Goal: Check status

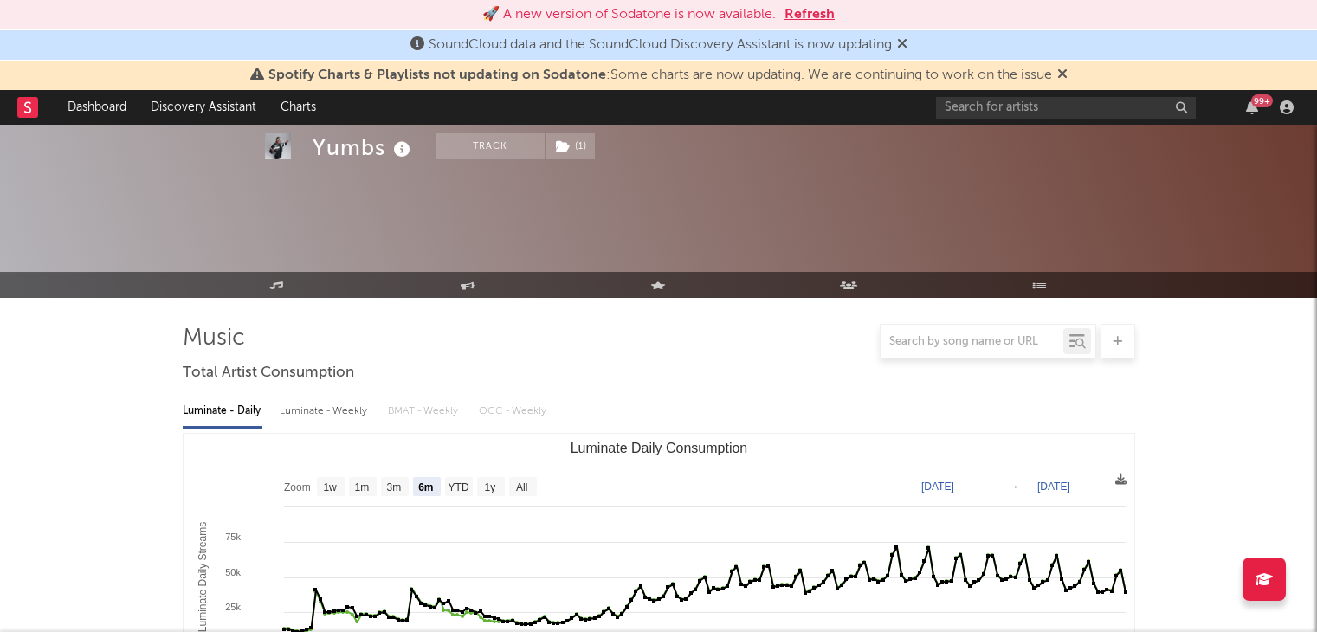
select select "6m"
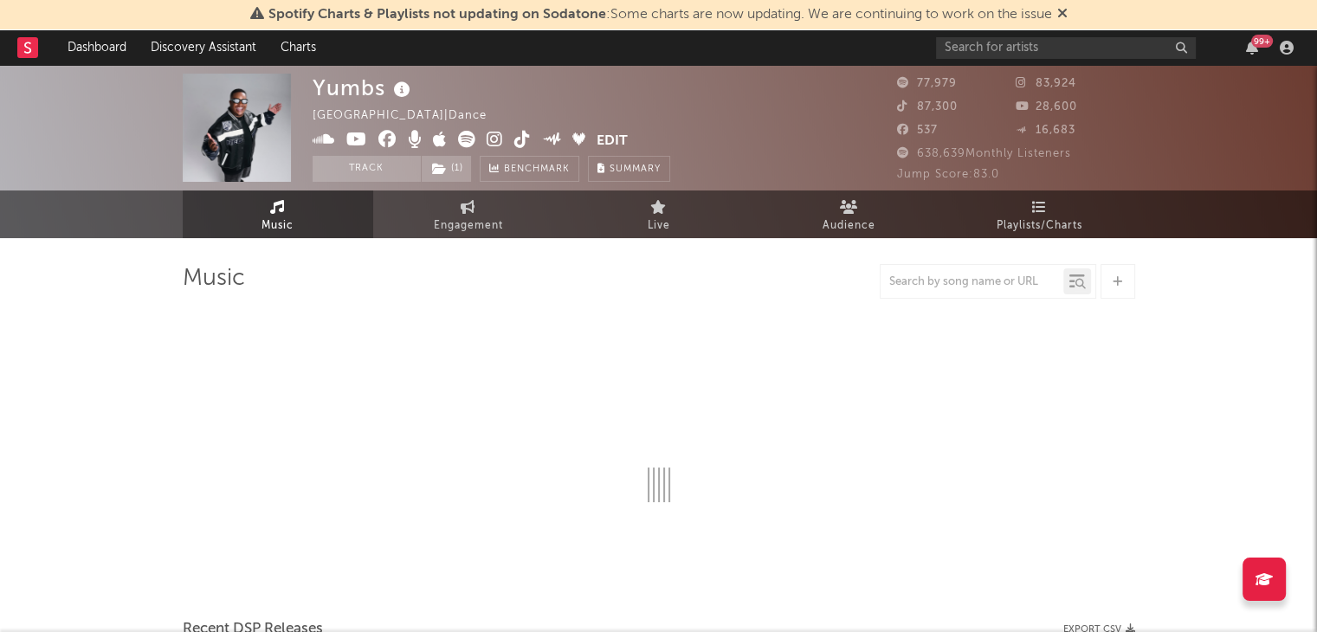
click at [1064, 17] on icon at bounding box center [1062, 13] width 10 height 14
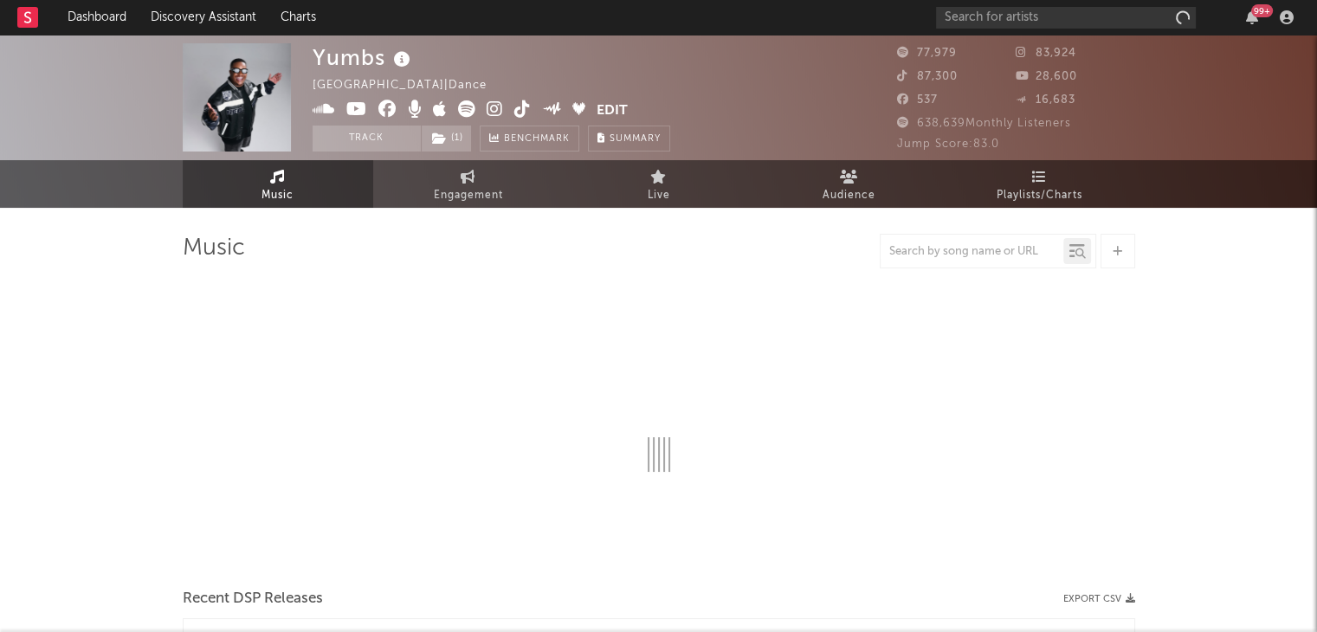
select select "6m"
